Goal: Task Accomplishment & Management: Use online tool/utility

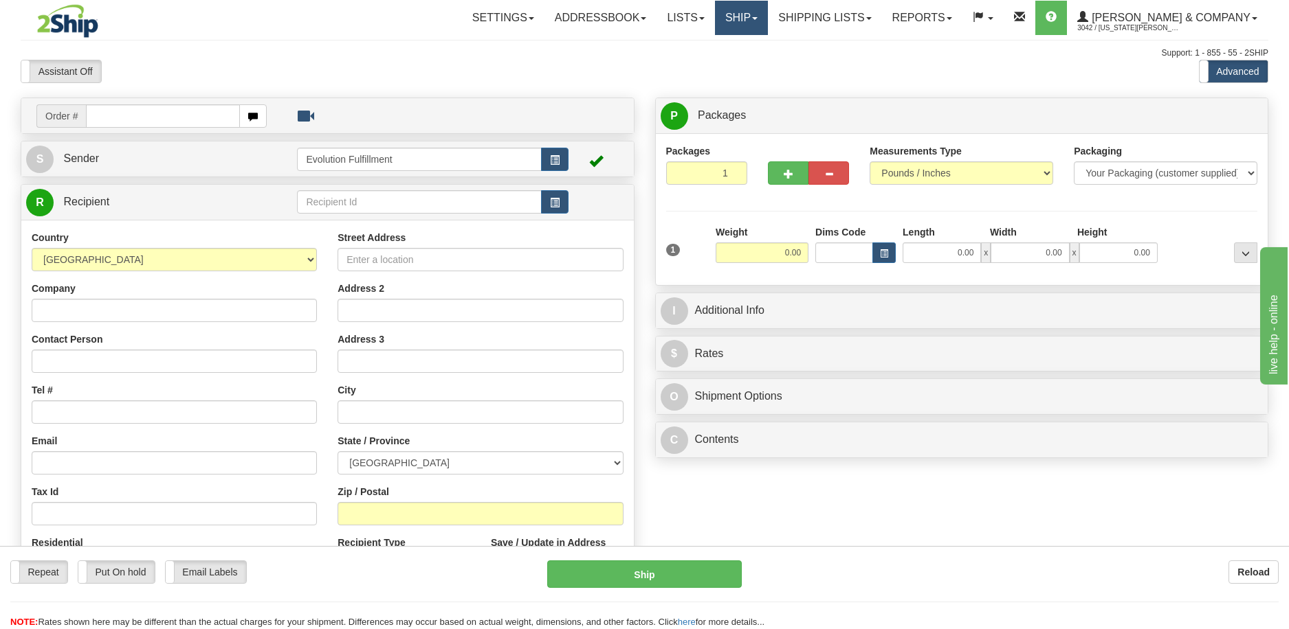
click at [768, 16] on link "Ship" at bounding box center [741, 18] width 53 height 34
click at [753, 64] on span "OnHold / Order Queue" at bounding box center [704, 65] width 97 height 11
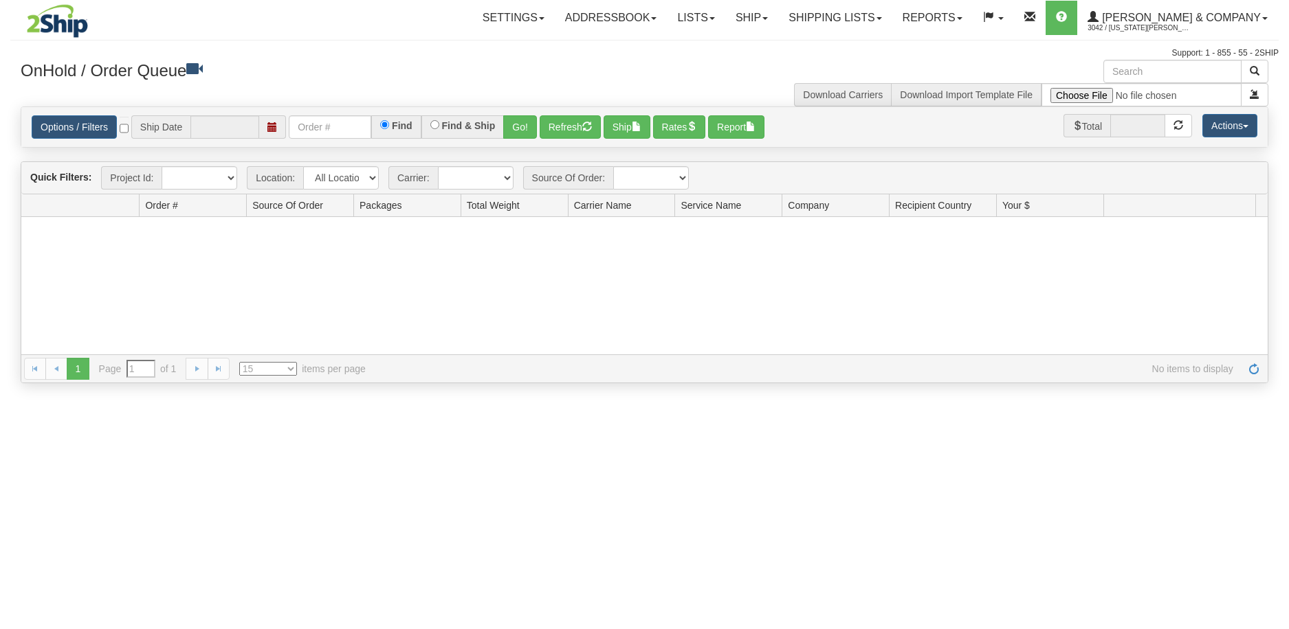
type input "[DATE]"
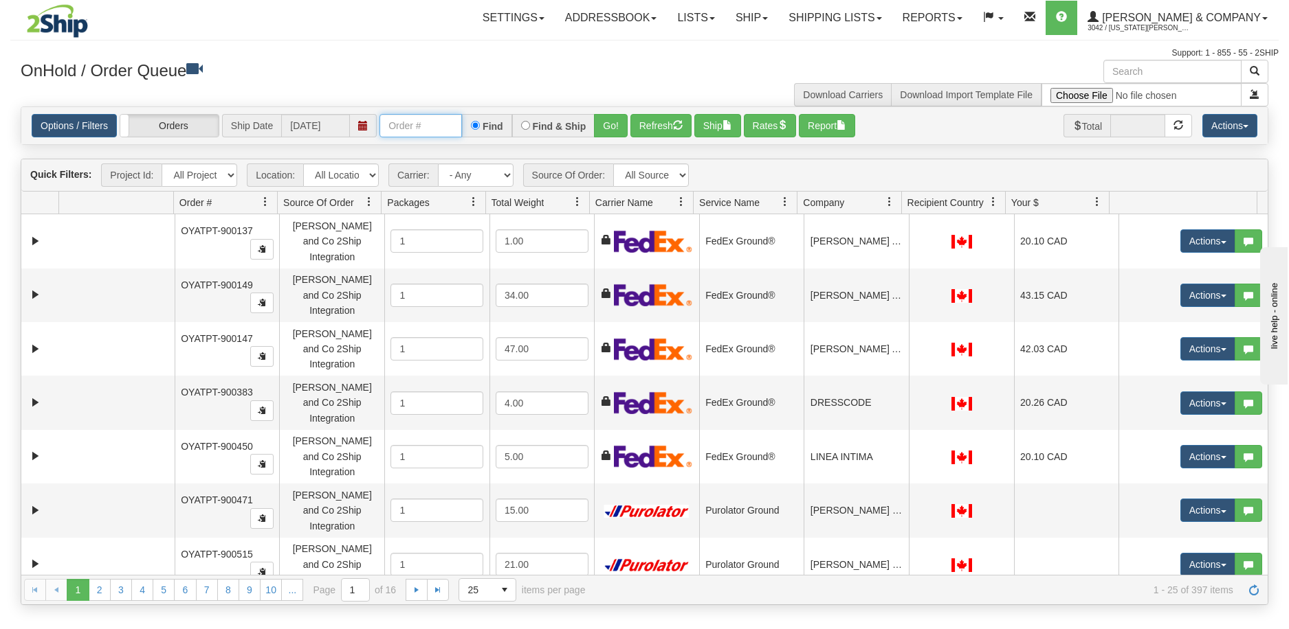
click at [405, 125] on input "text" at bounding box center [420, 125] width 82 height 23
click at [405, 132] on input "text" at bounding box center [420, 125] width 82 height 23
type input "902810"
click at [612, 127] on button "Go!" at bounding box center [611, 125] width 34 height 23
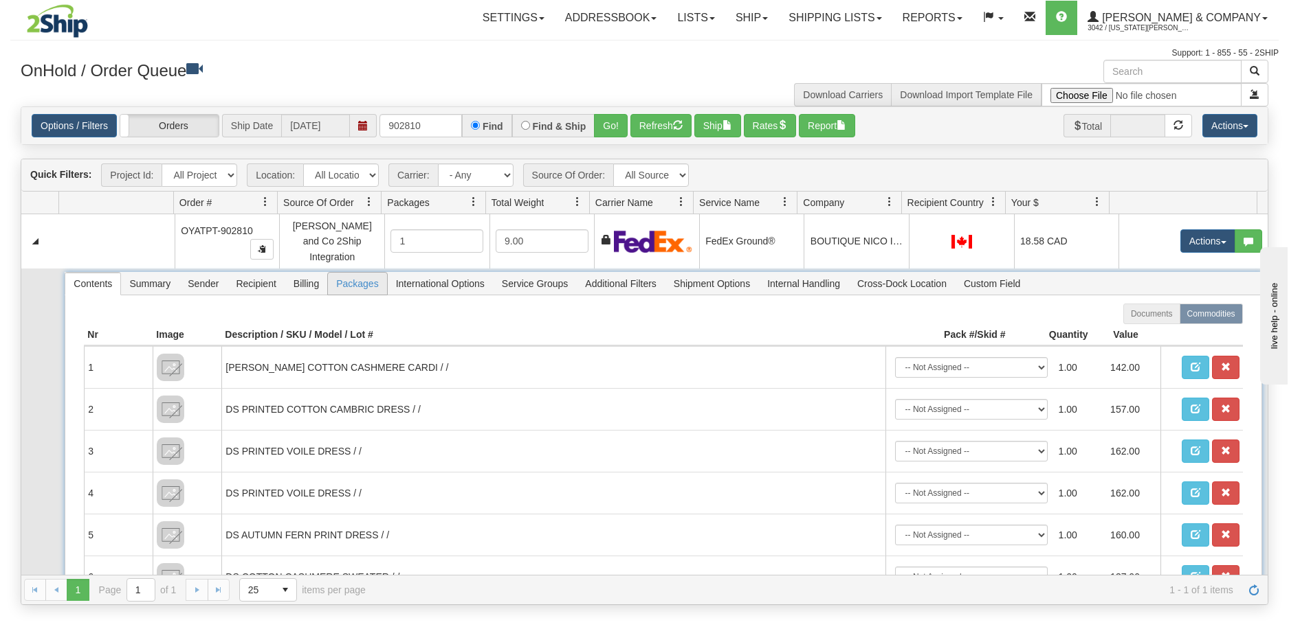
click at [379, 274] on span "Packages" at bounding box center [357, 284] width 58 height 22
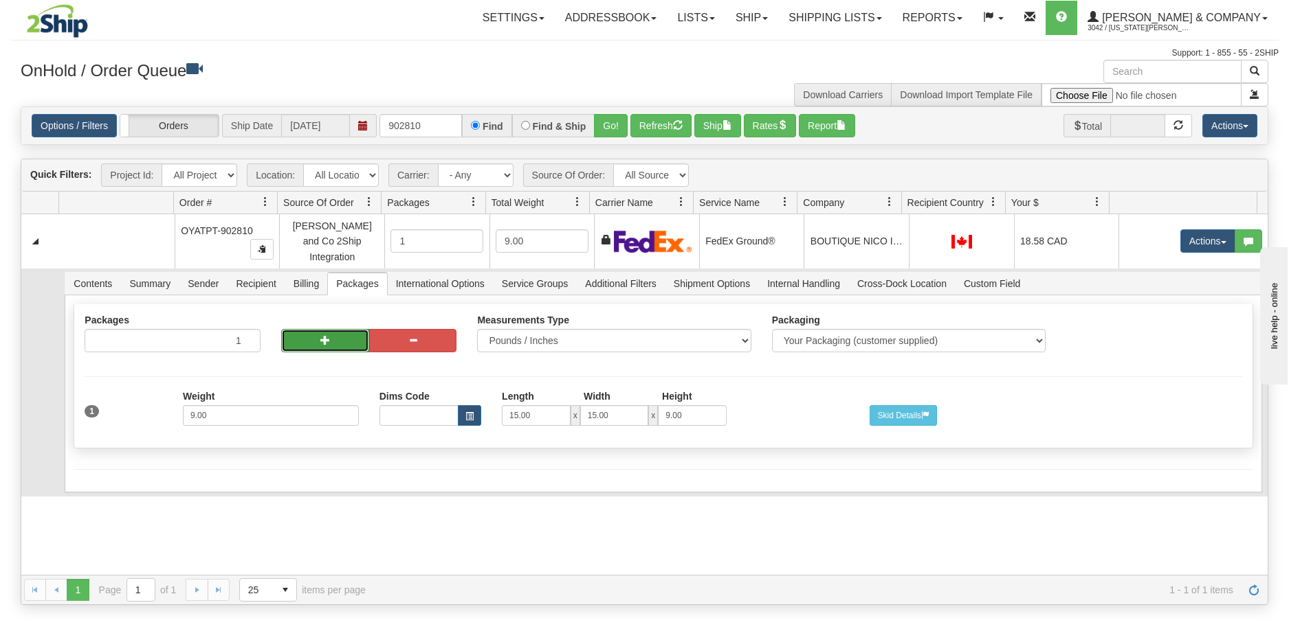
click at [334, 331] on button "button" at bounding box center [325, 340] width 88 height 23
radio input "true"
type input "2"
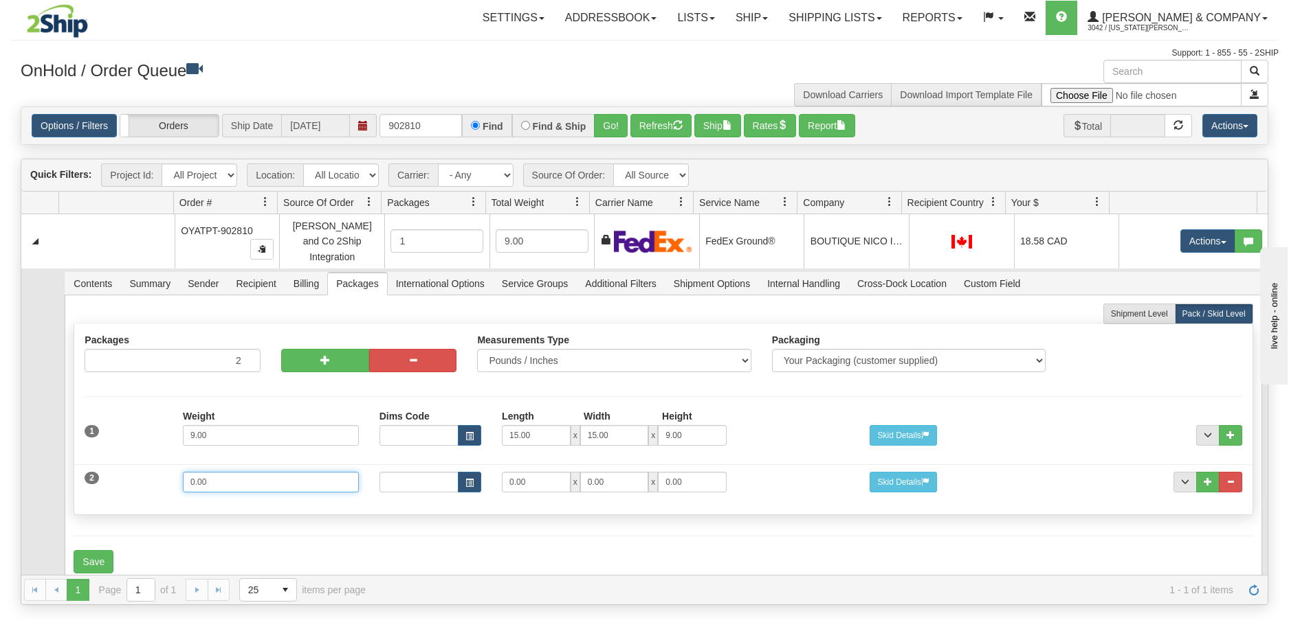
drag, startPoint x: 206, startPoint y: 470, endPoint x: 58, endPoint y: 451, distance: 148.9
click at [59, 451] on td "Contents Summary Sender Recipient Billing Packages International Options Servic…" at bounding box center [663, 428] width 1208 height 318
type input "5"
type input "14"
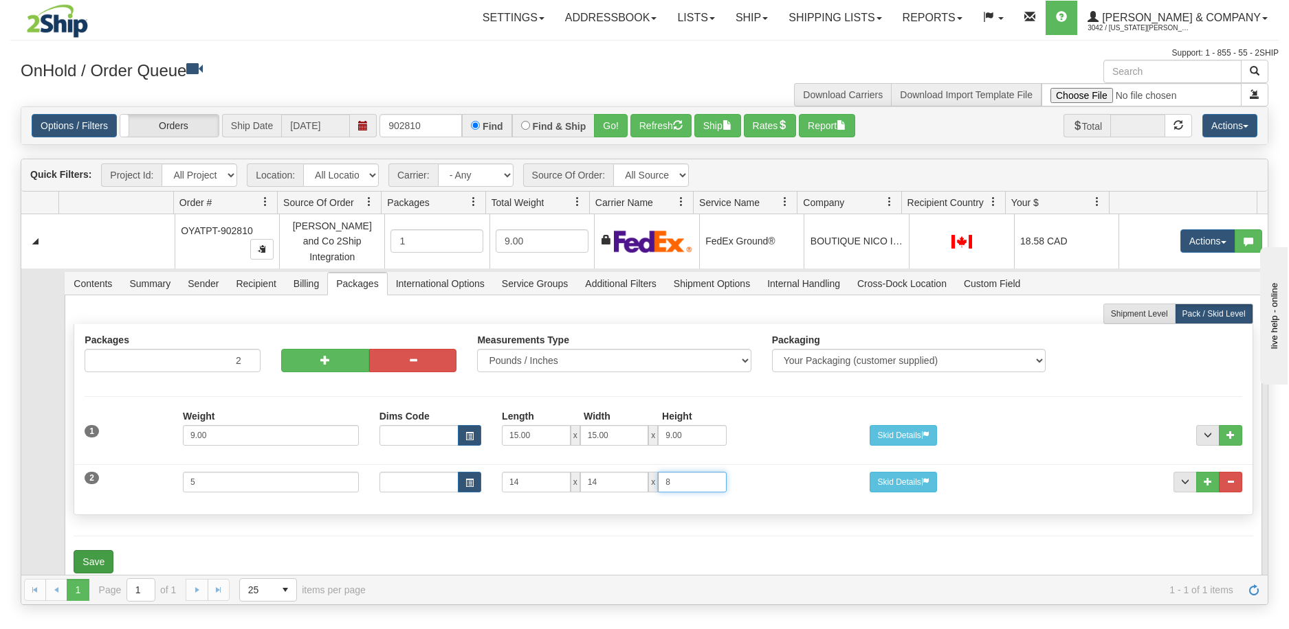
type input "8"
click at [98, 550] on button "Save" at bounding box center [94, 561] width 40 height 23
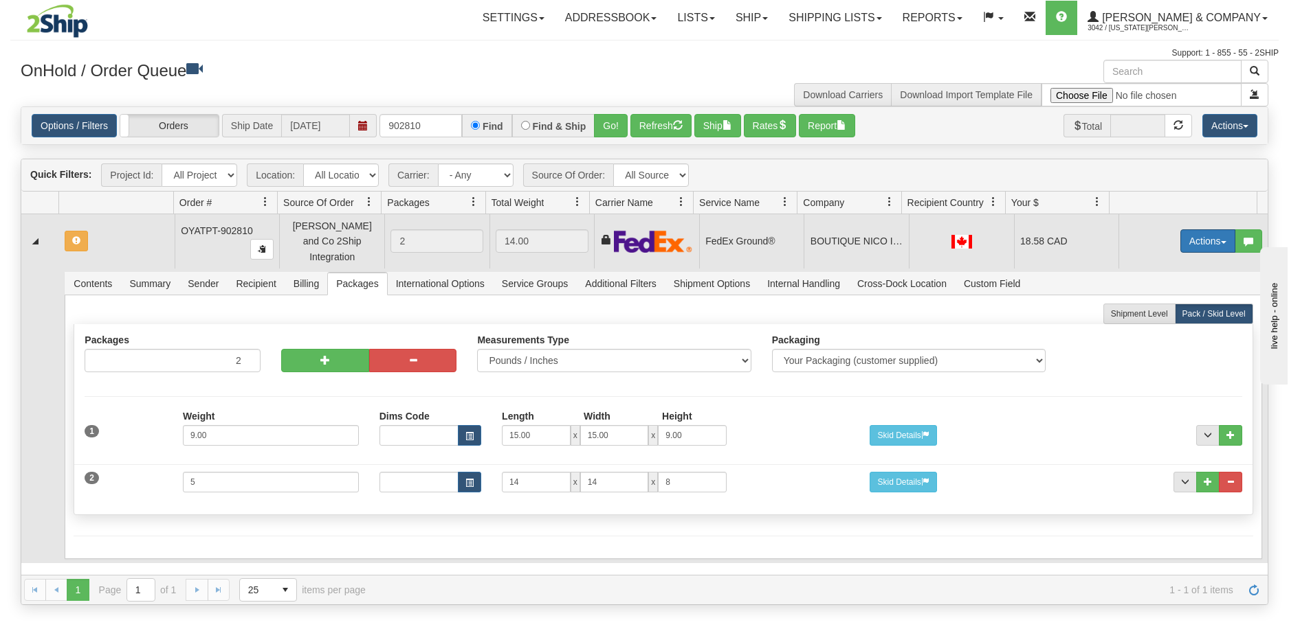
click at [1190, 230] on button "Actions" at bounding box center [1207, 241] width 55 height 23
click at [1159, 280] on span "Refresh Rates" at bounding box center [1173, 285] width 71 height 11
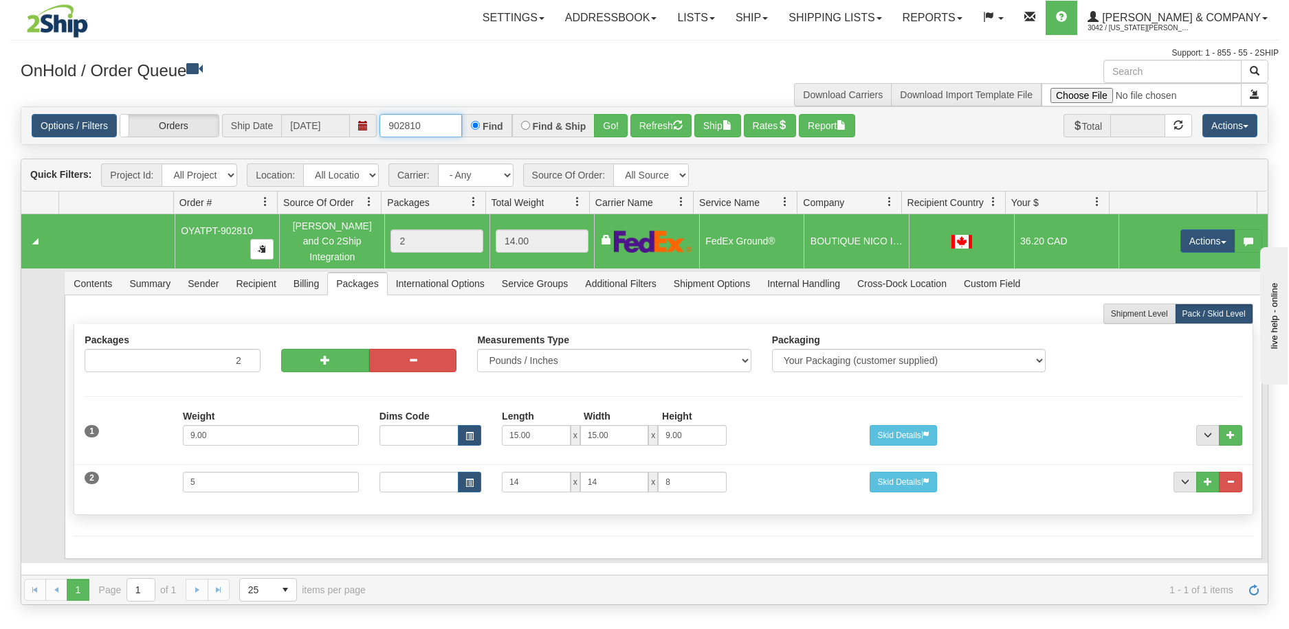
drag, startPoint x: 436, startPoint y: 121, endPoint x: 380, endPoint y: 120, distance: 55.7
click at [380, 120] on input "902810" at bounding box center [420, 125] width 82 height 23
paste input "PT-902813"
type input "PT-902812"
click at [611, 131] on button "Go!" at bounding box center [611, 125] width 34 height 23
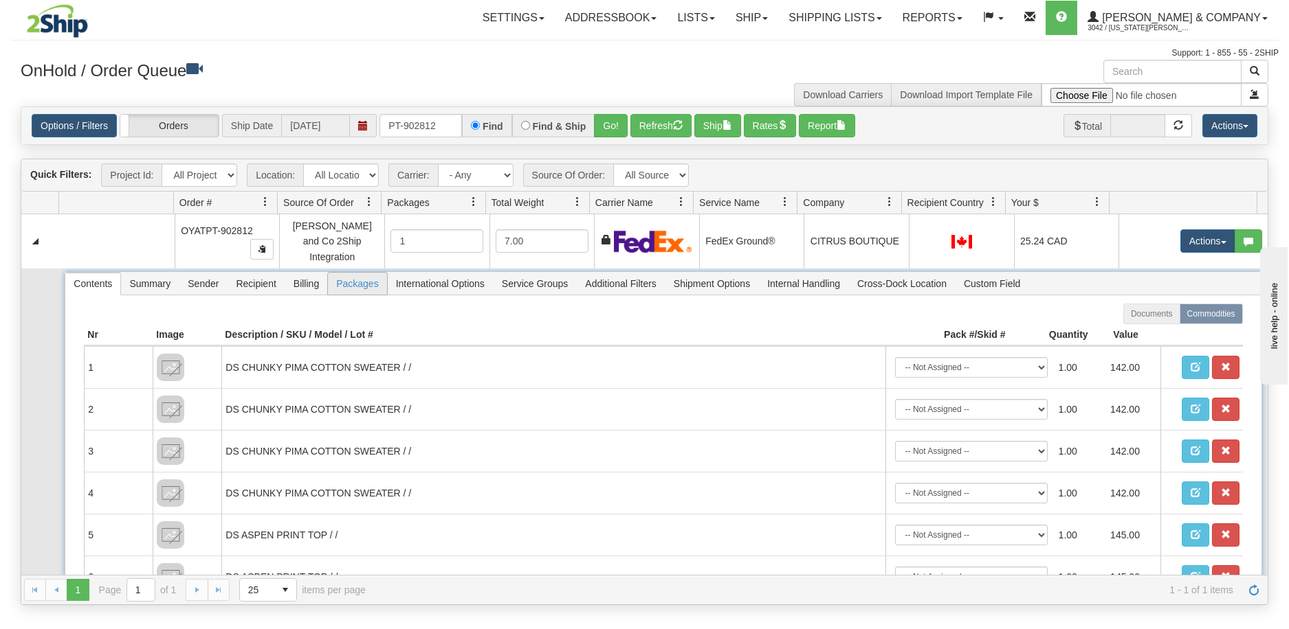
click at [365, 278] on span "Packages" at bounding box center [357, 284] width 58 height 22
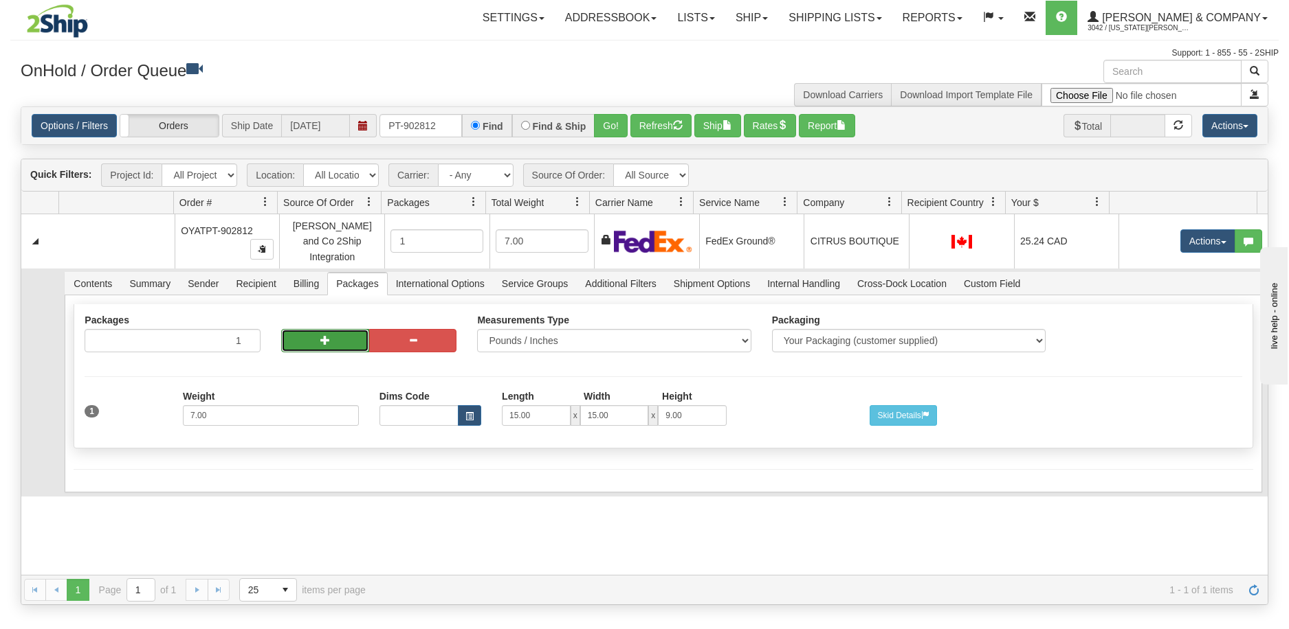
click at [311, 331] on button "button" at bounding box center [325, 340] width 88 height 23
radio input "true"
type input "2"
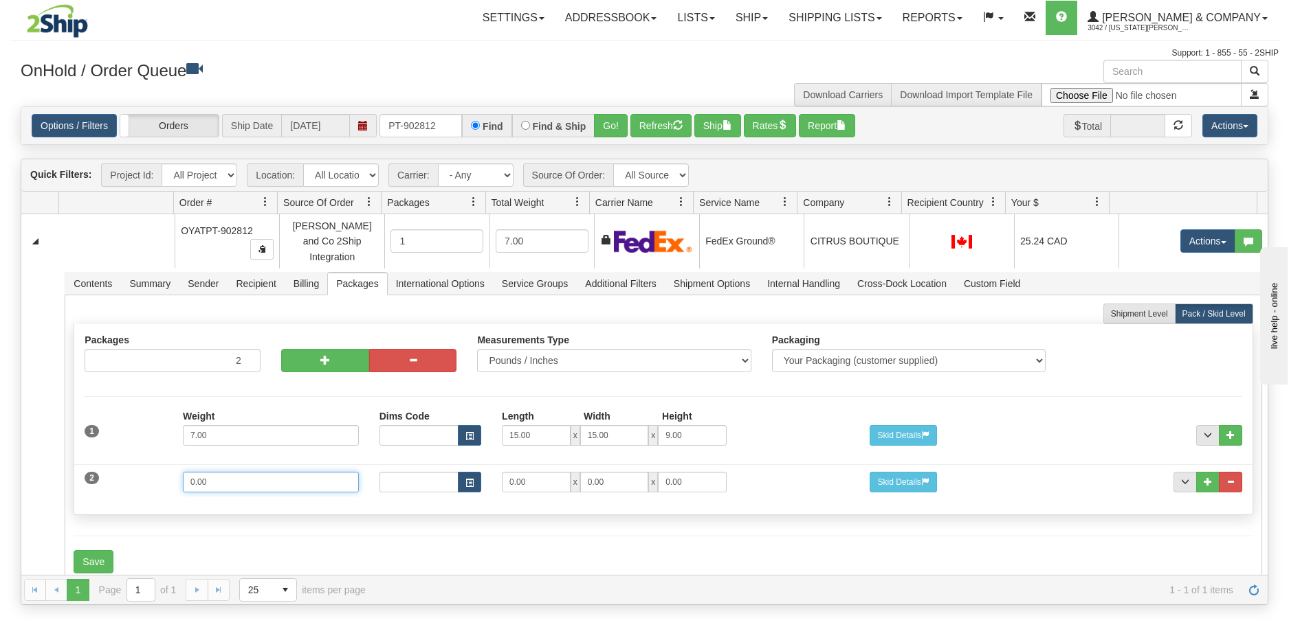
drag, startPoint x: 278, startPoint y: 468, endPoint x: 13, endPoint y: 469, distance: 265.3
click at [13, 469] on div "Is equal to Is not equal to Contains Does not contains CAD USD EUR ZAR [PERSON_…" at bounding box center [644, 356] width 1268 height 499
type input "3"
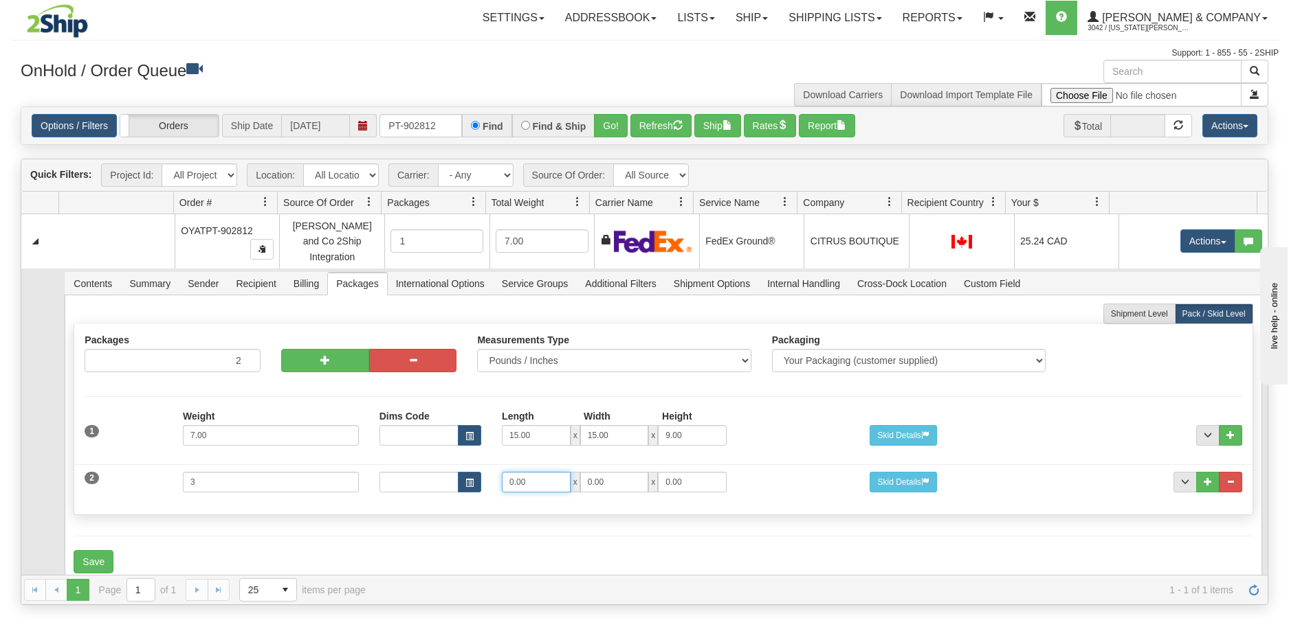
click at [547, 479] on input "0.00" at bounding box center [536, 482] width 69 height 21
drag, startPoint x: 547, startPoint y: 476, endPoint x: 471, endPoint y: 476, distance: 75.6
click at [471, 476] on div "Dims Code Length Width Height 0.00 x 0.00 x 0.00" at bounding box center [614, 482] width 491 height 21
type input "15"
type input "11"
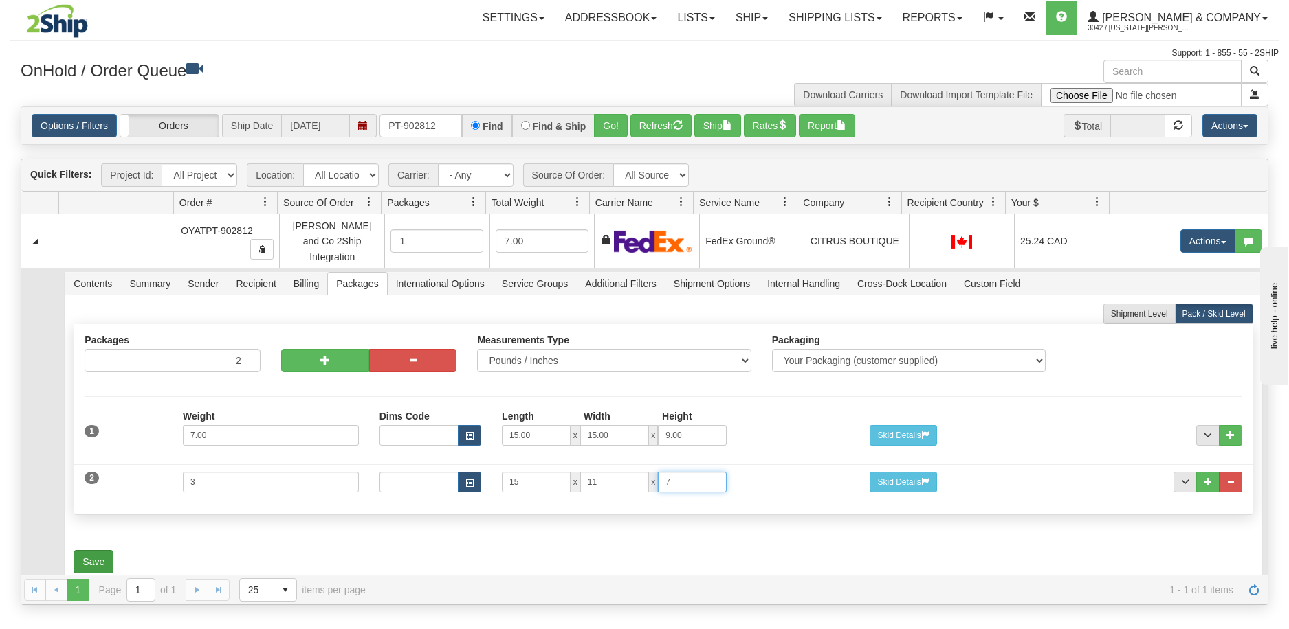
type input "7"
click at [98, 550] on button "Save" at bounding box center [94, 561] width 40 height 23
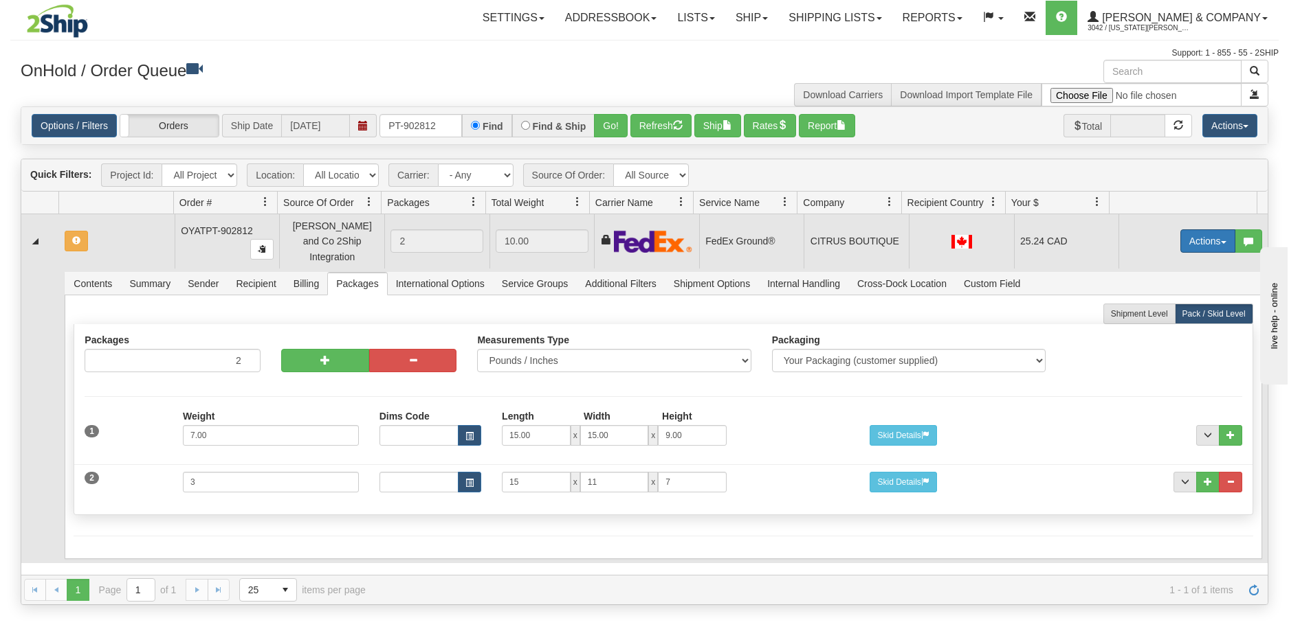
click at [1212, 241] on button "Actions" at bounding box center [1207, 241] width 55 height 23
click at [1170, 281] on span "Refresh Rates" at bounding box center [1173, 285] width 71 height 11
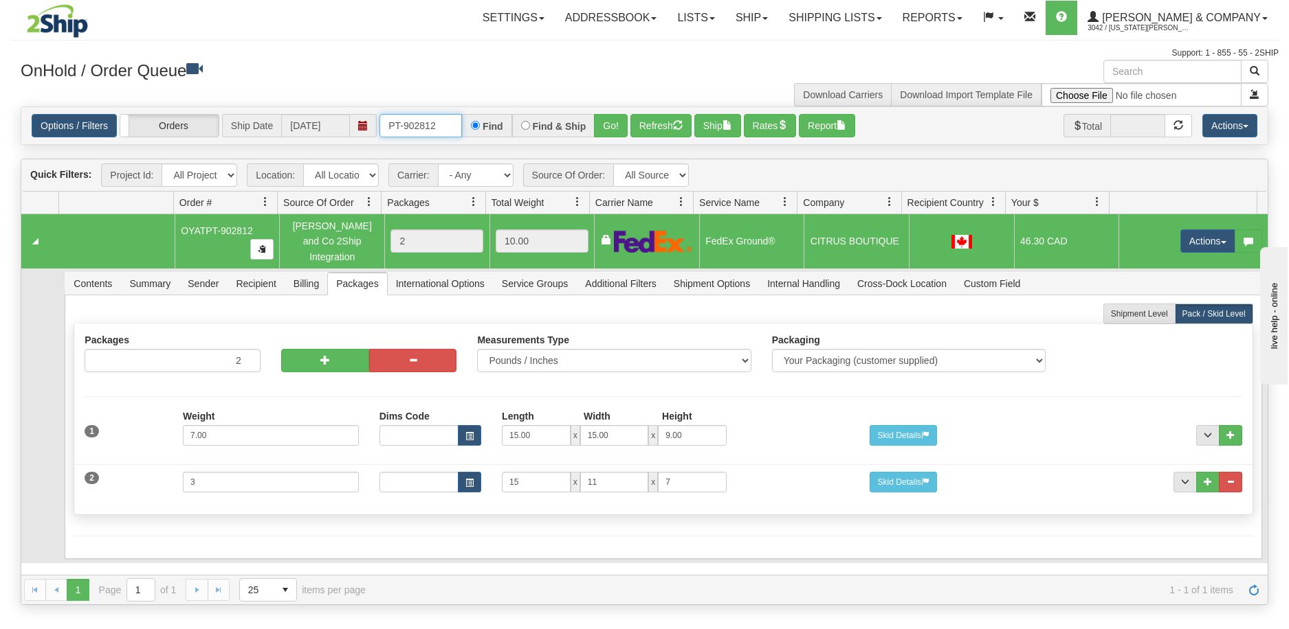
drag, startPoint x: 441, startPoint y: 129, endPoint x: 380, endPoint y: 130, distance: 61.2
click at [380, 130] on input "PT-902812" at bounding box center [420, 125] width 82 height 23
type input "902925"
click at [613, 123] on button "Go!" at bounding box center [611, 125] width 34 height 23
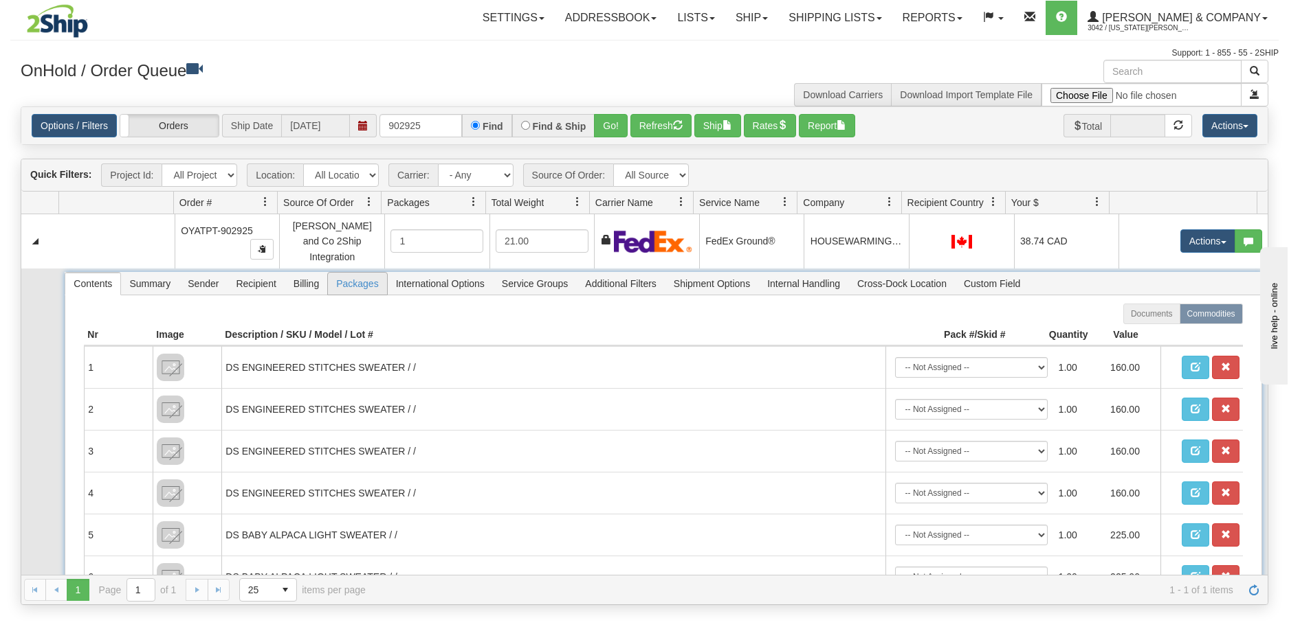
click at [350, 275] on span "Packages" at bounding box center [357, 284] width 58 height 22
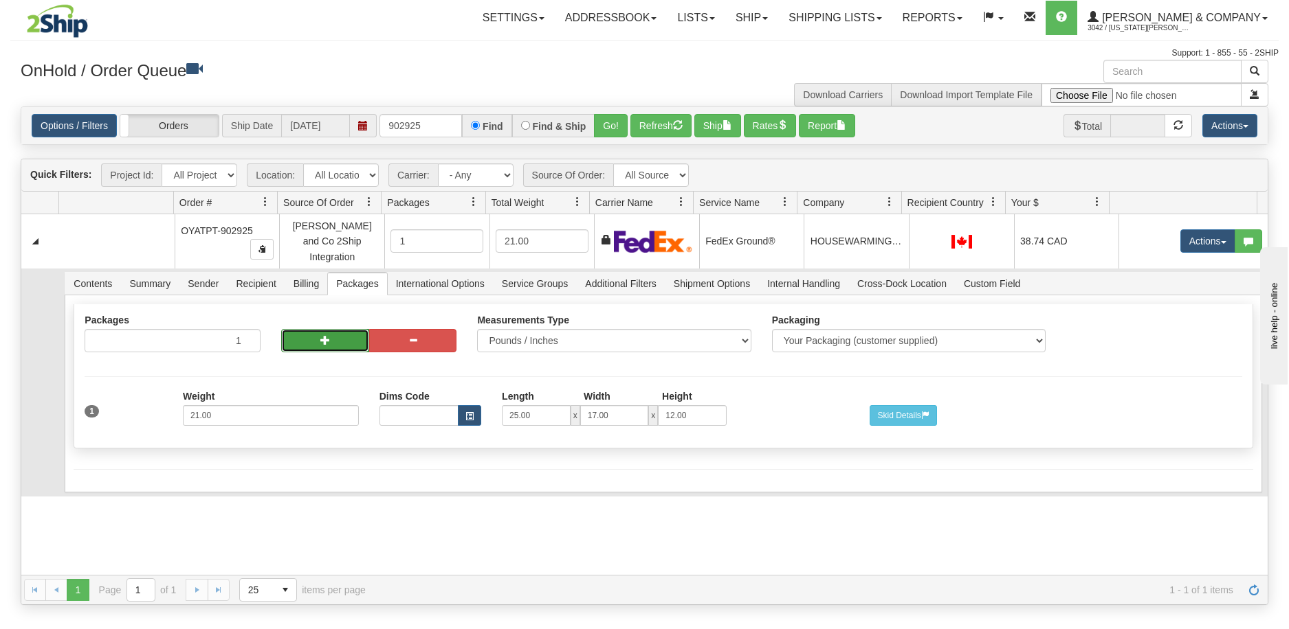
click at [296, 335] on button "button" at bounding box center [325, 340] width 88 height 23
radio input "true"
type input "2"
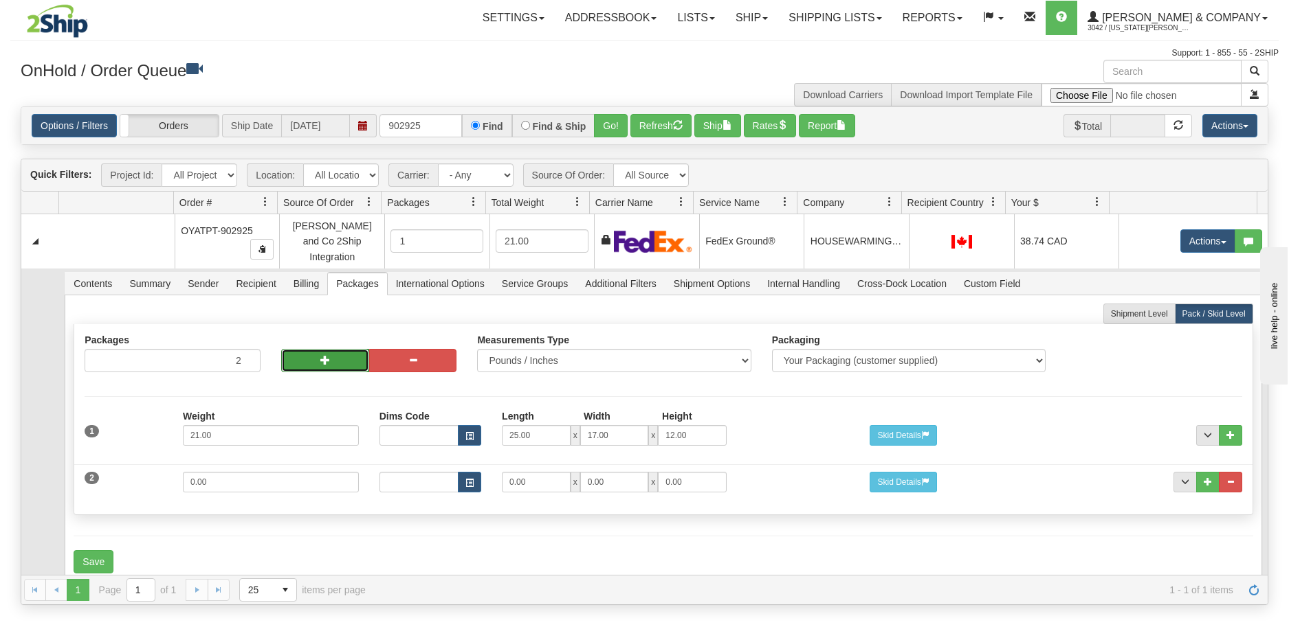
click at [307, 355] on button "button" at bounding box center [325, 360] width 88 height 23
type input "3"
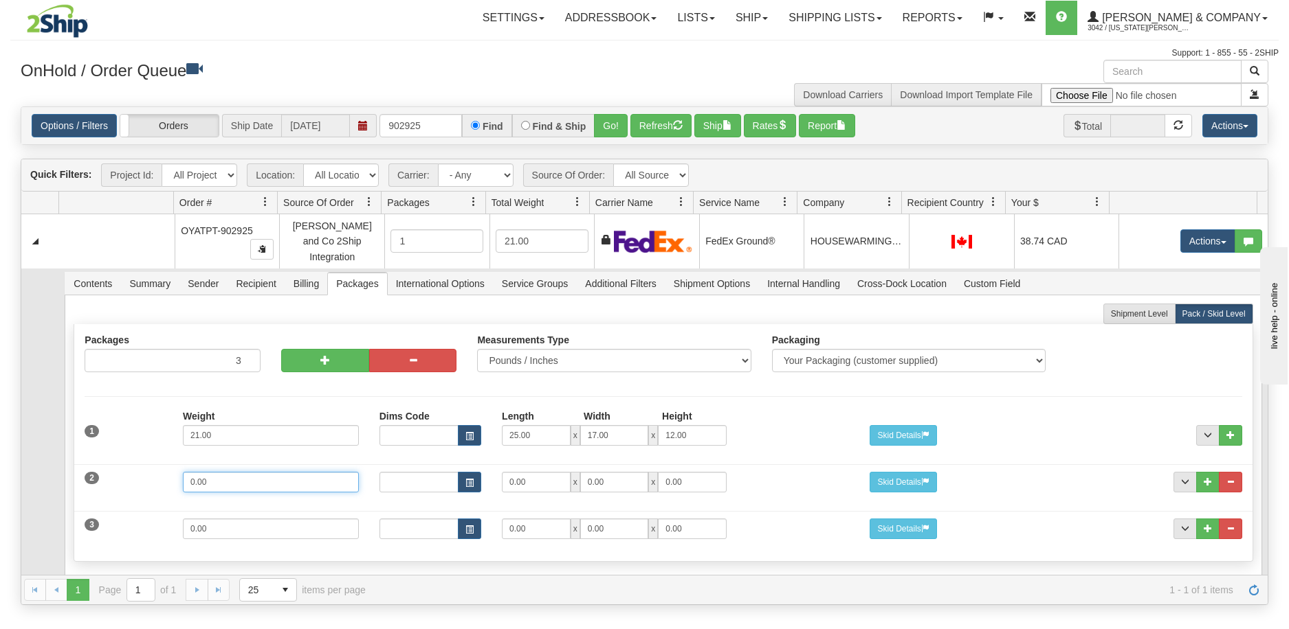
drag, startPoint x: 241, startPoint y: 474, endPoint x: 150, endPoint y: 465, distance: 91.2
click at [150, 465] on div "2 Weight 0.00 Dims Code Length Width Height 0.00 x 0.00 x" at bounding box center [662, 481] width 1177 height 46
type input "1"
type input "13"
type input "10"
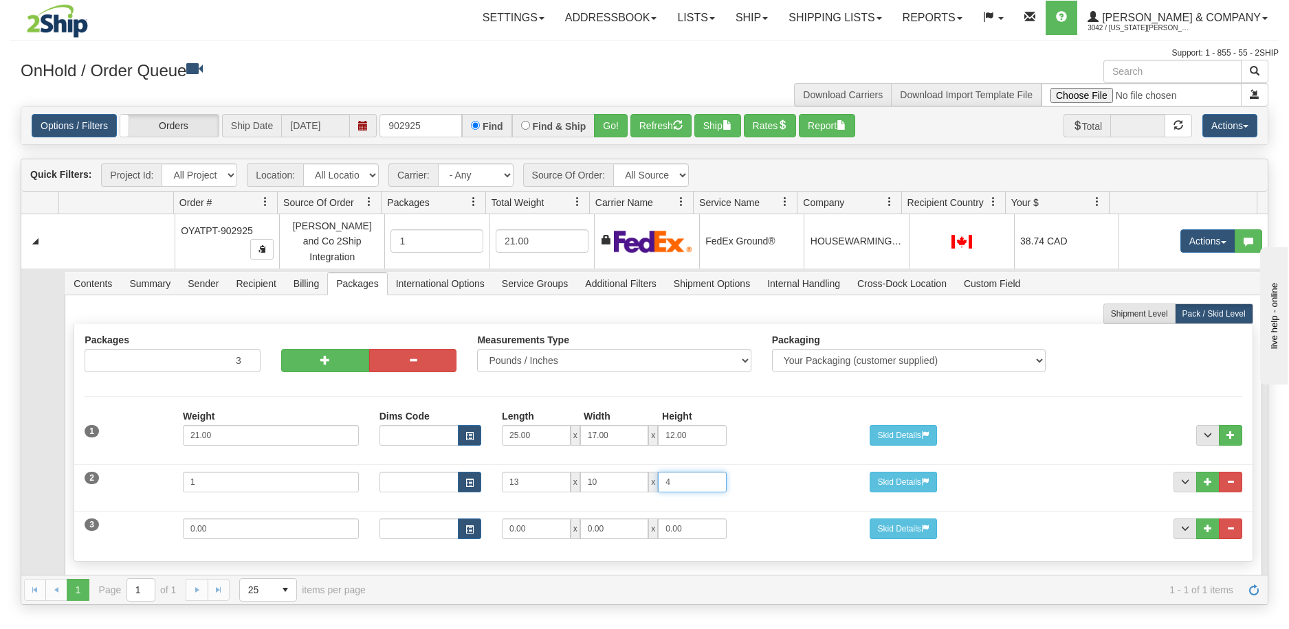
type input "4"
drag, startPoint x: 247, startPoint y: 525, endPoint x: 181, endPoint y: 526, distance: 65.3
click at [183, 526] on input "0.00" at bounding box center [271, 529] width 176 height 21
type input "21"
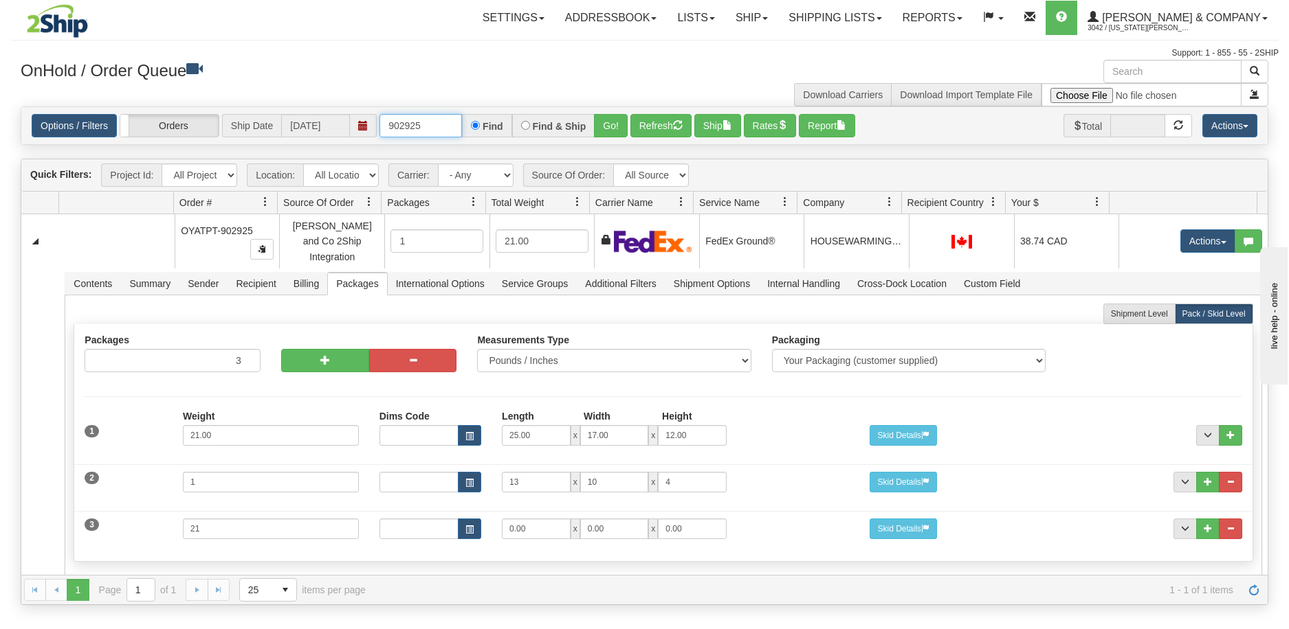
drag, startPoint x: 430, startPoint y: 129, endPoint x: 382, endPoint y: 120, distance: 48.8
click at [382, 120] on input "902925" at bounding box center [420, 125] width 82 height 23
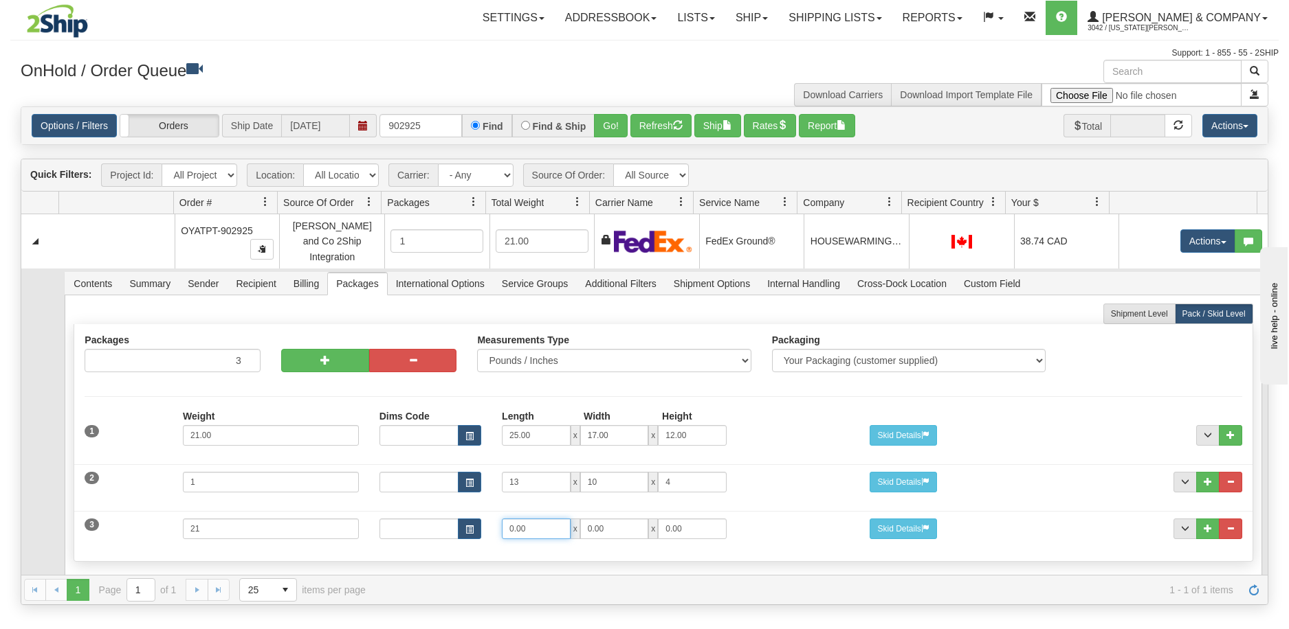
drag, startPoint x: 544, startPoint y: 526, endPoint x: 484, endPoint y: 520, distance: 60.1
click at [484, 520] on div "Dims Code Length Width Height 0.00 x 0.00 x 0.00" at bounding box center [614, 529] width 491 height 21
type input "25"
type input "17"
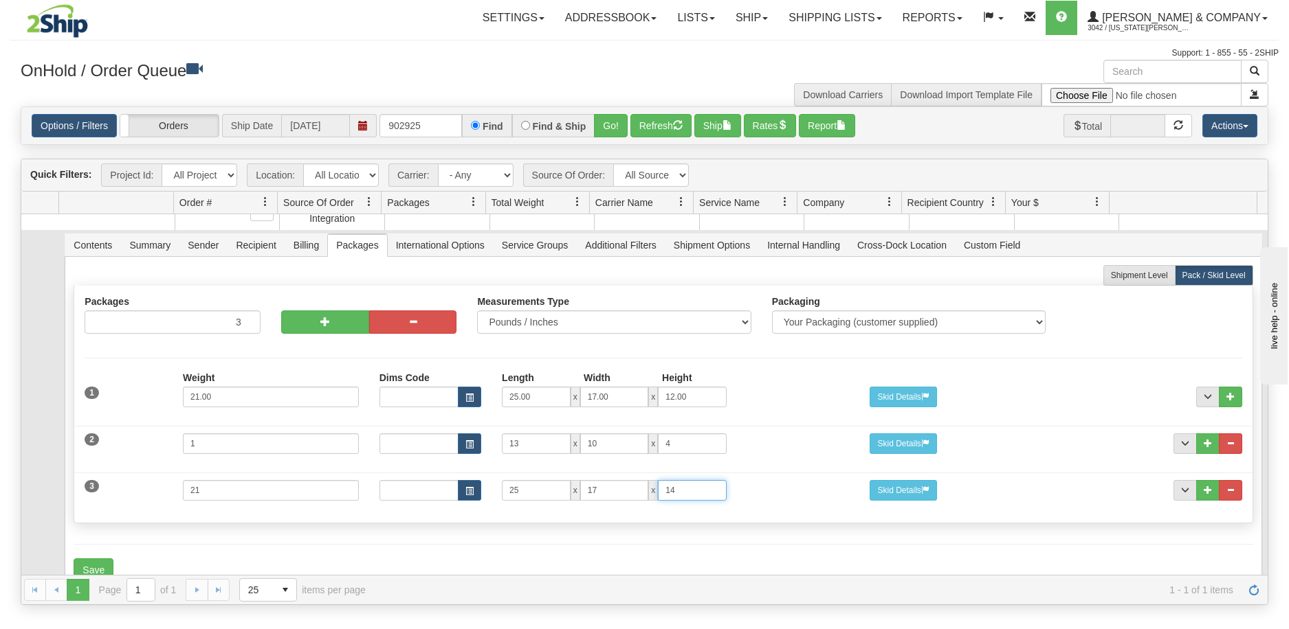
scroll to position [58, 0]
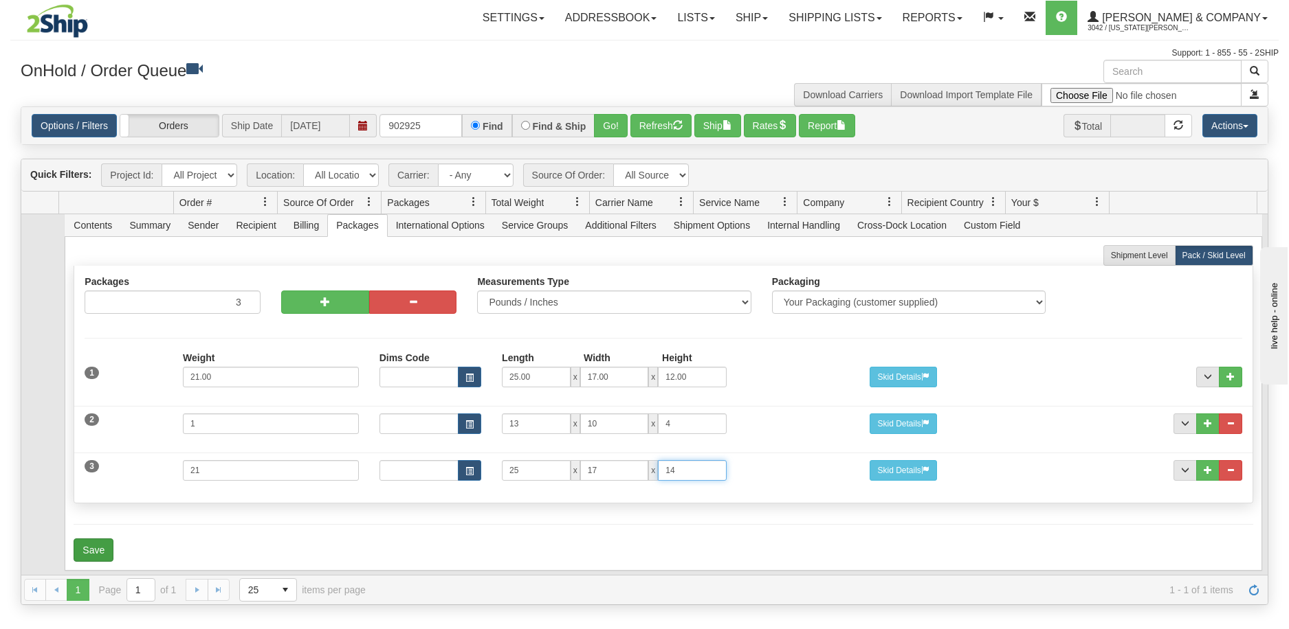
type input "14"
click at [98, 539] on button "Save" at bounding box center [94, 550] width 40 height 23
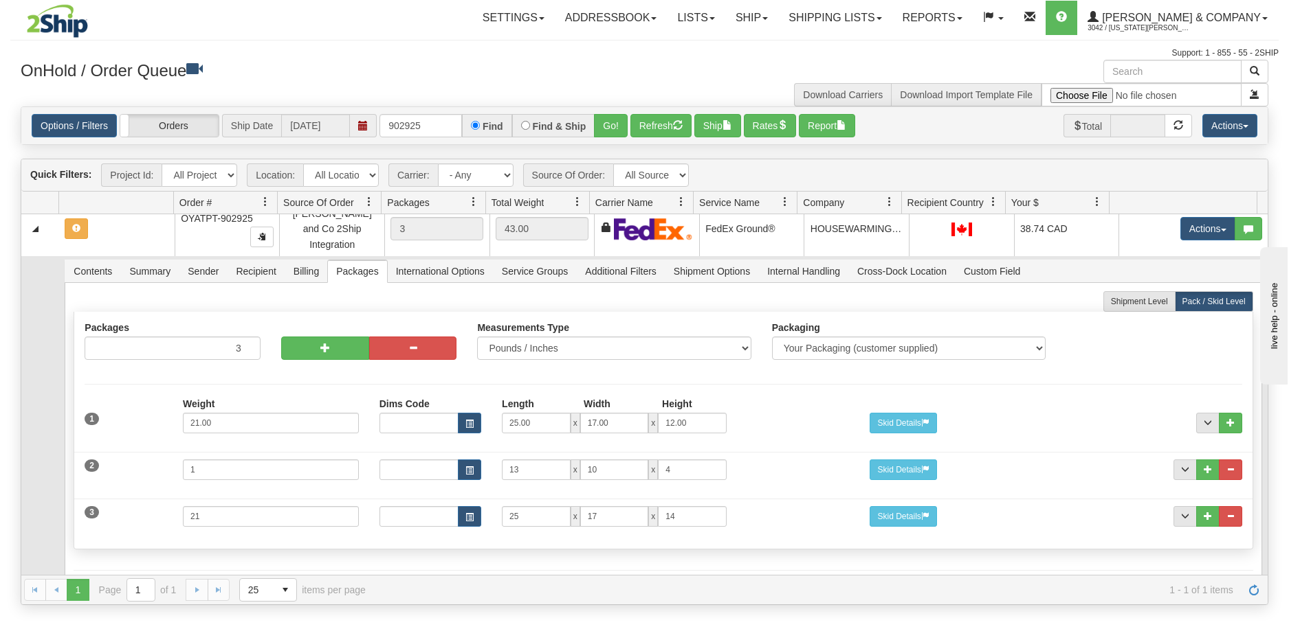
scroll to position [0, 0]
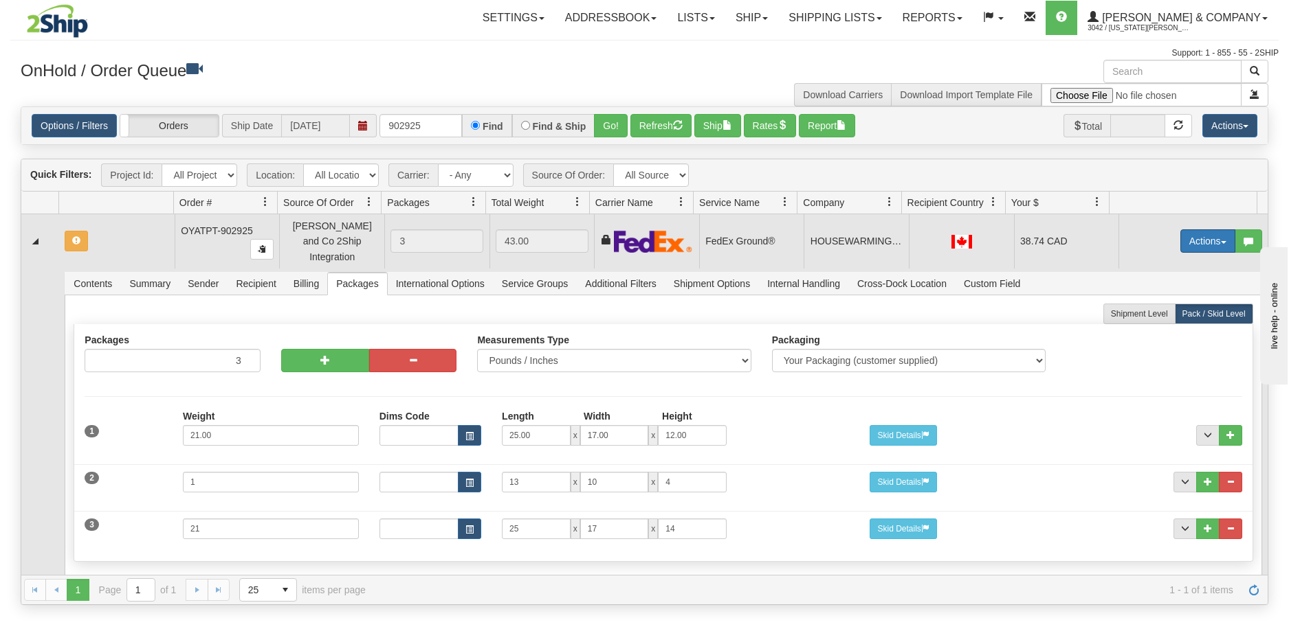
click at [1190, 237] on button "Actions" at bounding box center [1207, 241] width 55 height 23
click at [1174, 280] on span "Refresh Rates" at bounding box center [1173, 285] width 71 height 11
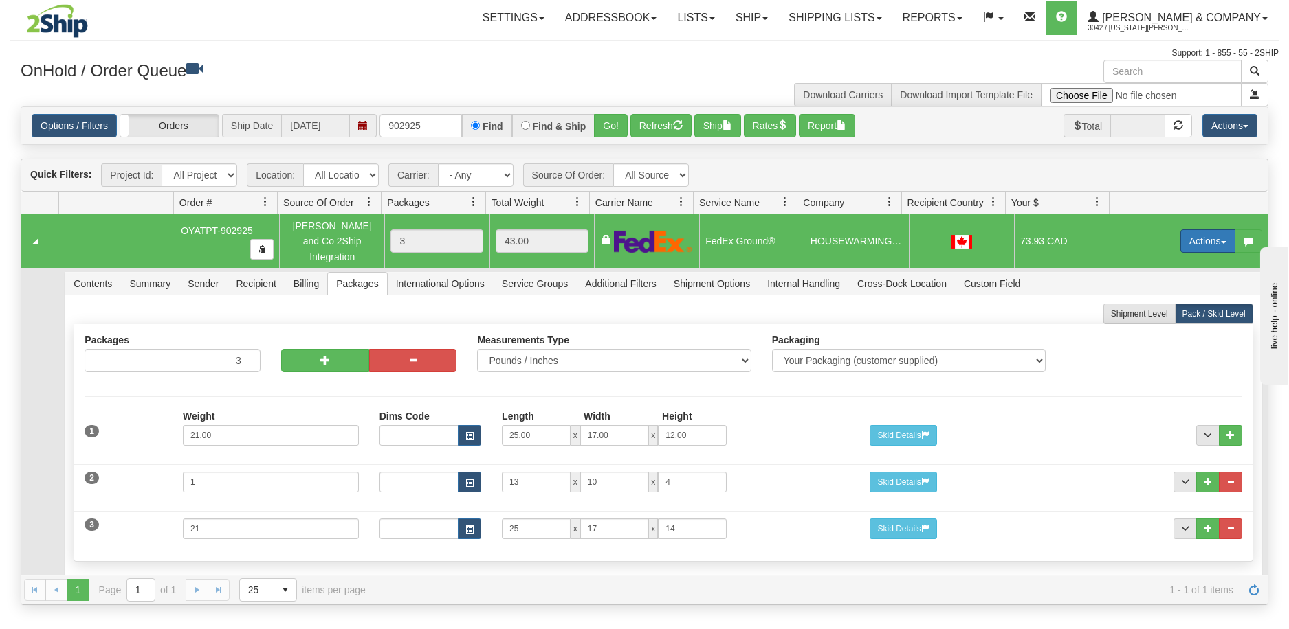
click at [1194, 234] on button "Actions" at bounding box center [1207, 241] width 55 height 23
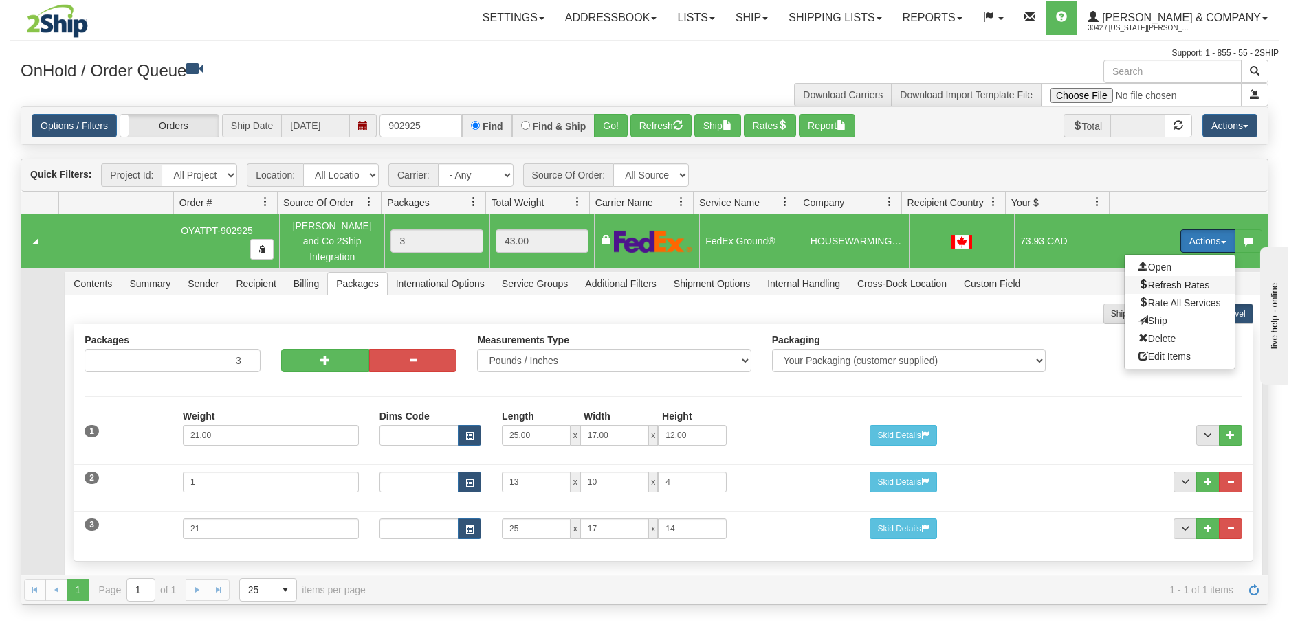
click at [1168, 280] on span "Refresh Rates" at bounding box center [1173, 285] width 71 height 11
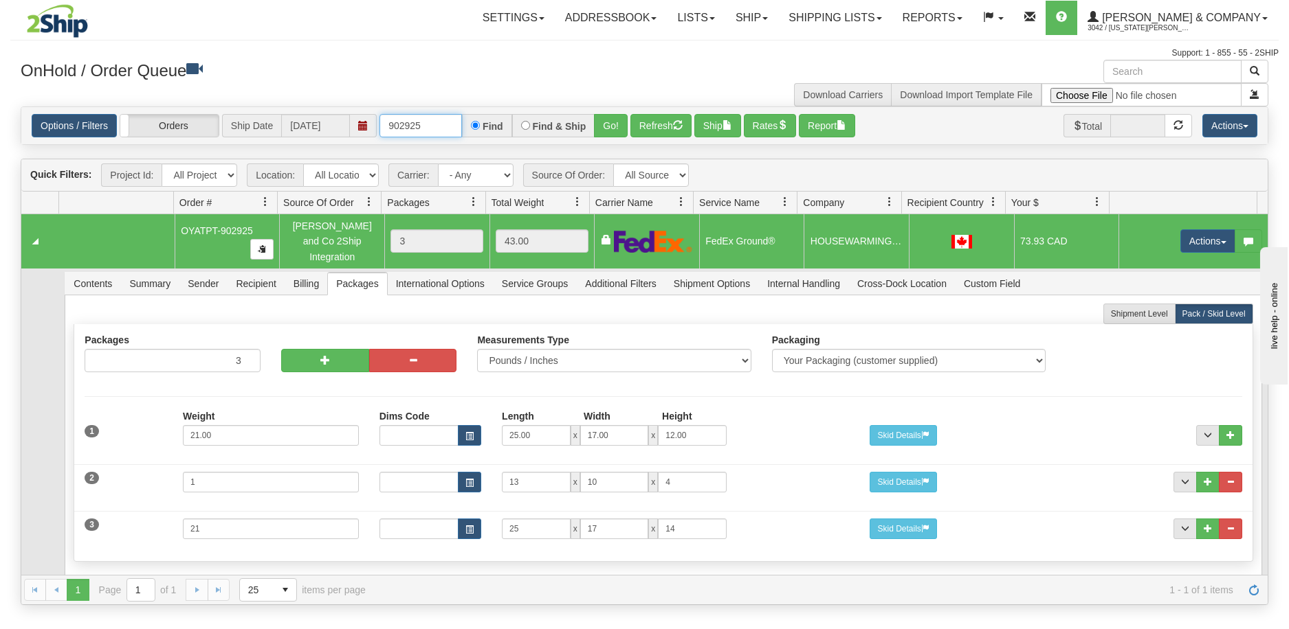
drag, startPoint x: 429, startPoint y: 126, endPoint x: 382, endPoint y: 131, distance: 47.0
click at [382, 131] on input "902925" at bounding box center [420, 125] width 82 height 23
click at [437, 124] on input "902925" at bounding box center [420, 125] width 82 height 23
drag, startPoint x: 439, startPoint y: 128, endPoint x: 382, endPoint y: 142, distance: 58.8
click at [382, 142] on div "Options / Filters Group Shipments Orders Ship Date [DATE] 902925 Find Find & Sh…" at bounding box center [644, 125] width 1246 height 37
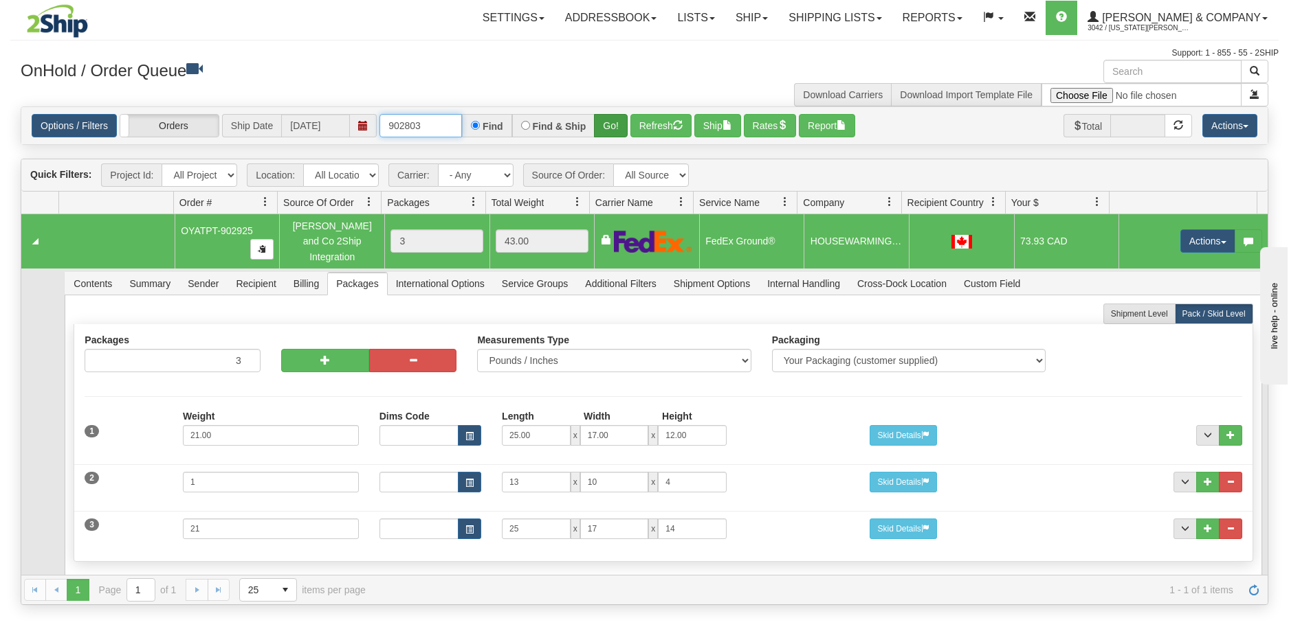
type input "902803"
click at [609, 135] on button "Go!" at bounding box center [611, 125] width 34 height 23
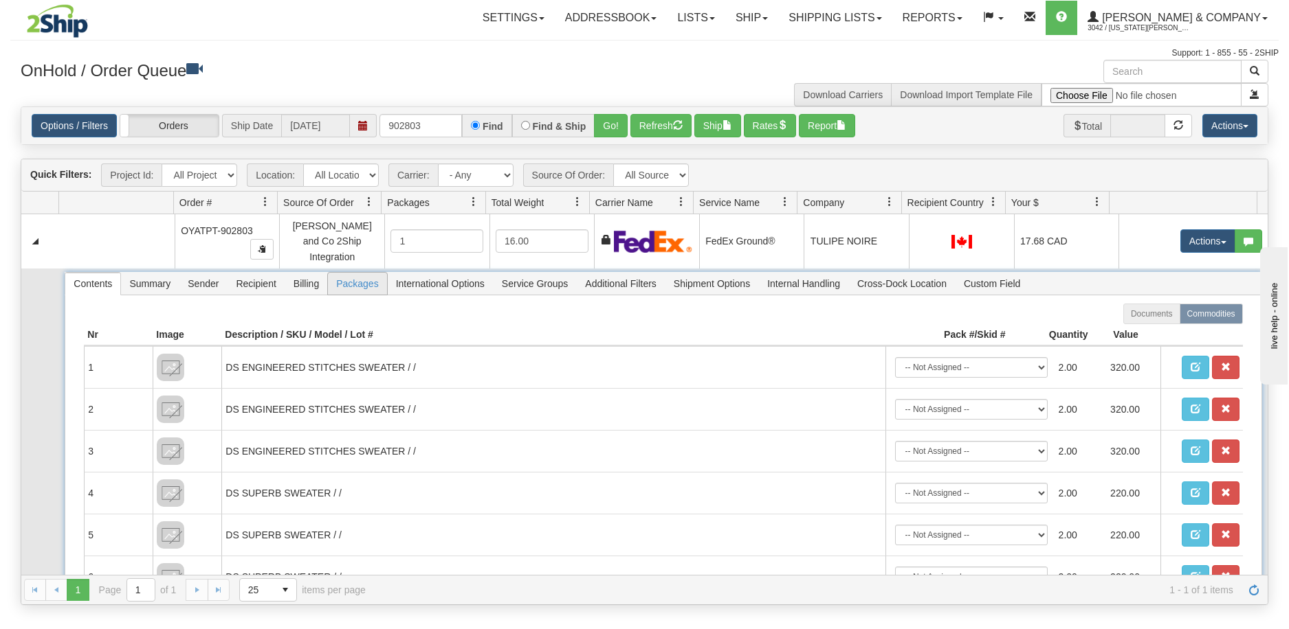
click at [342, 280] on span "Packages" at bounding box center [357, 284] width 58 height 22
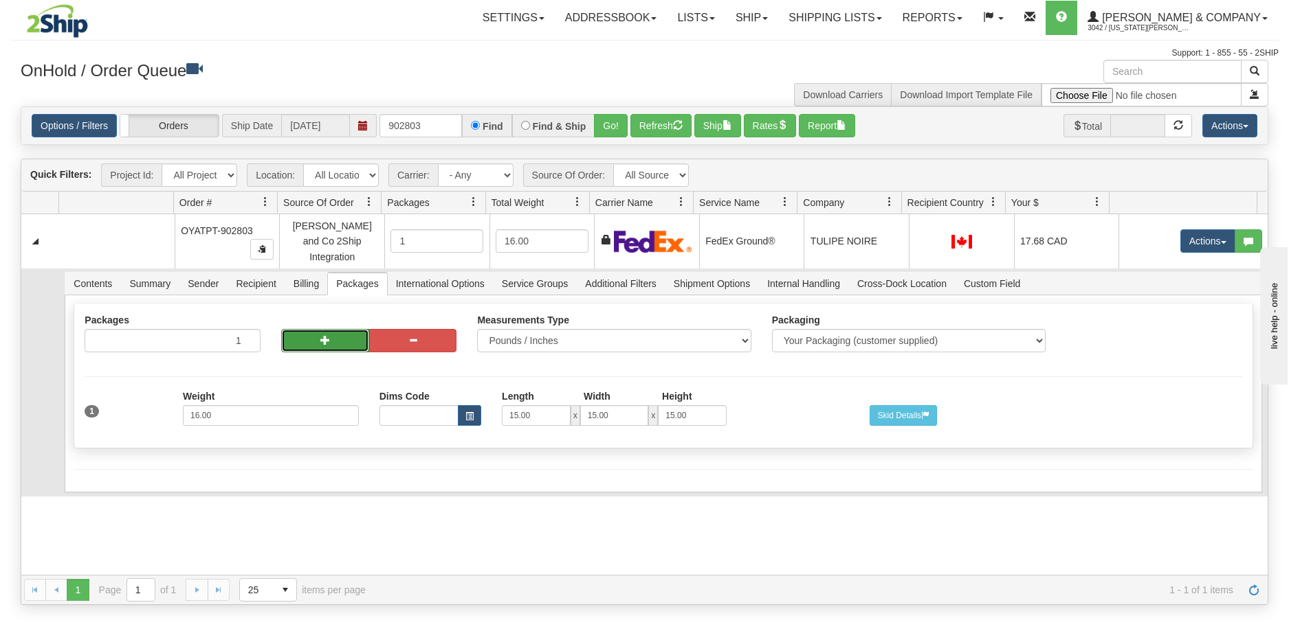
click at [326, 335] on span "button" at bounding box center [325, 340] width 10 height 10
radio input "true"
type input "2"
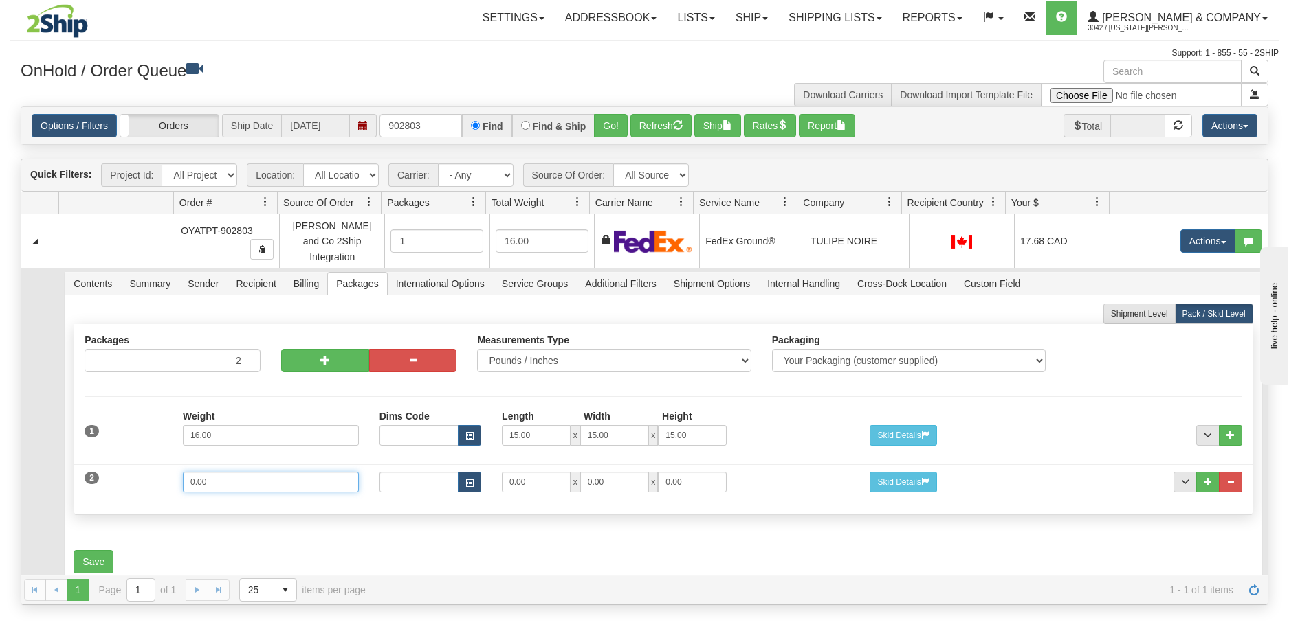
drag, startPoint x: 258, startPoint y: 480, endPoint x: 181, endPoint y: 475, distance: 76.4
click at [183, 475] on input "0.00" at bounding box center [271, 482] width 176 height 21
type input "13"
type input "15"
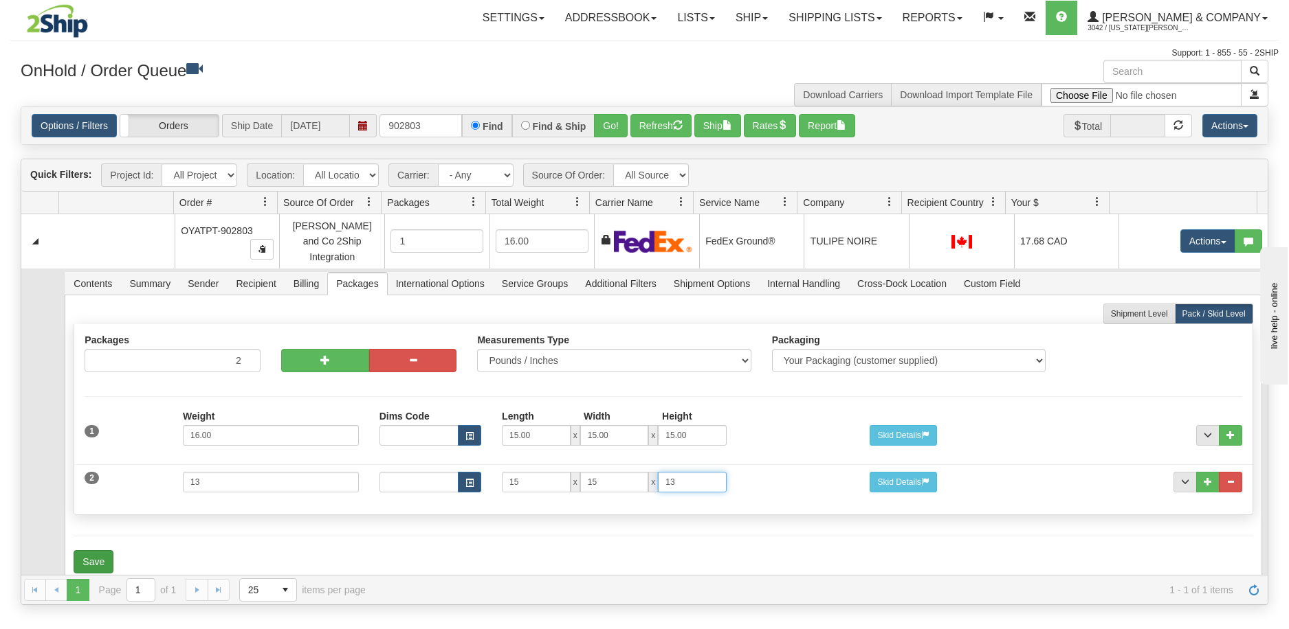
type input "13"
click at [103, 550] on button "Save" at bounding box center [94, 561] width 40 height 23
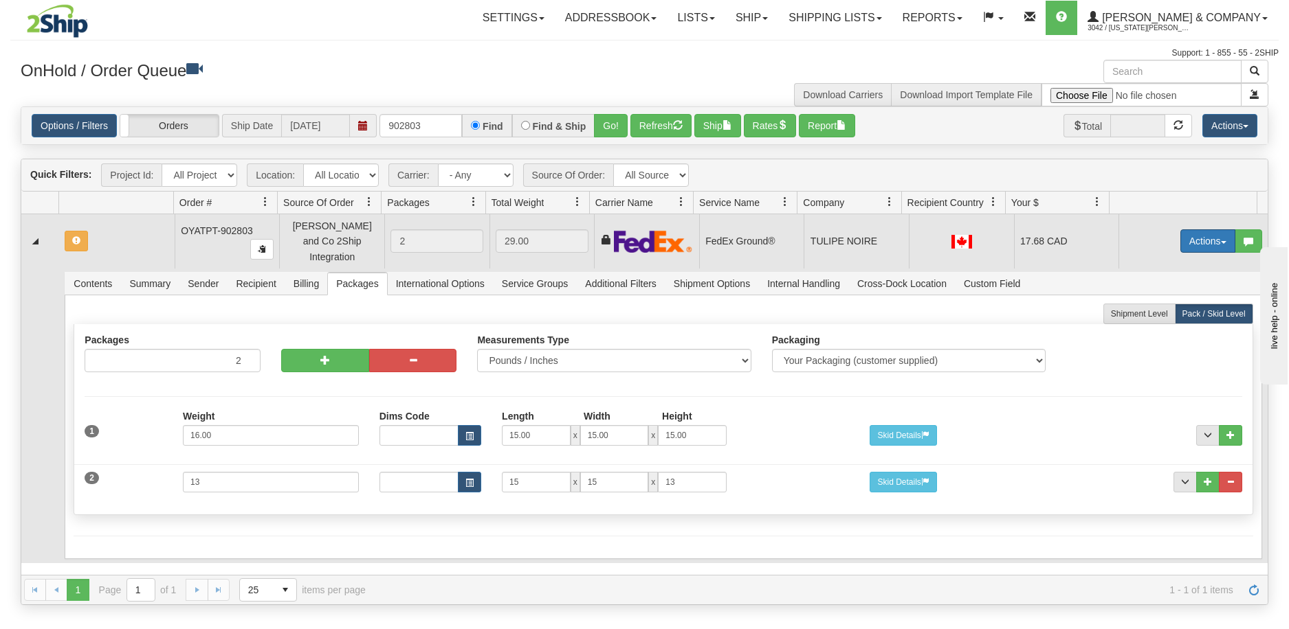
click at [1216, 236] on button "Actions" at bounding box center [1207, 241] width 55 height 23
click at [1163, 280] on span "Refresh Rates" at bounding box center [1173, 285] width 71 height 11
